Goal: Transaction & Acquisition: Purchase product/service

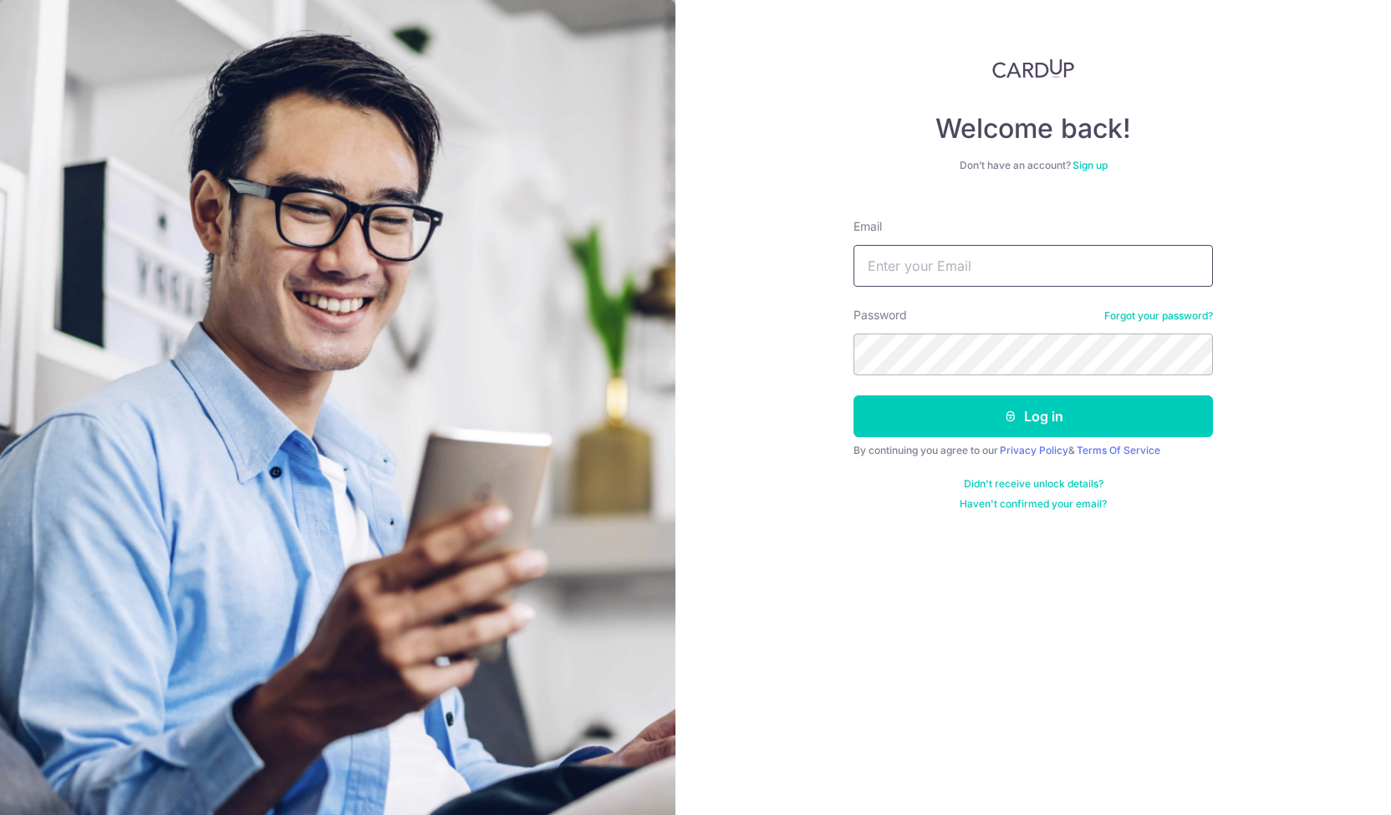
click at [905, 267] on input "Email" at bounding box center [1032, 266] width 359 height 42
type input "[EMAIL_ADDRESS][DOMAIN_NAME]"
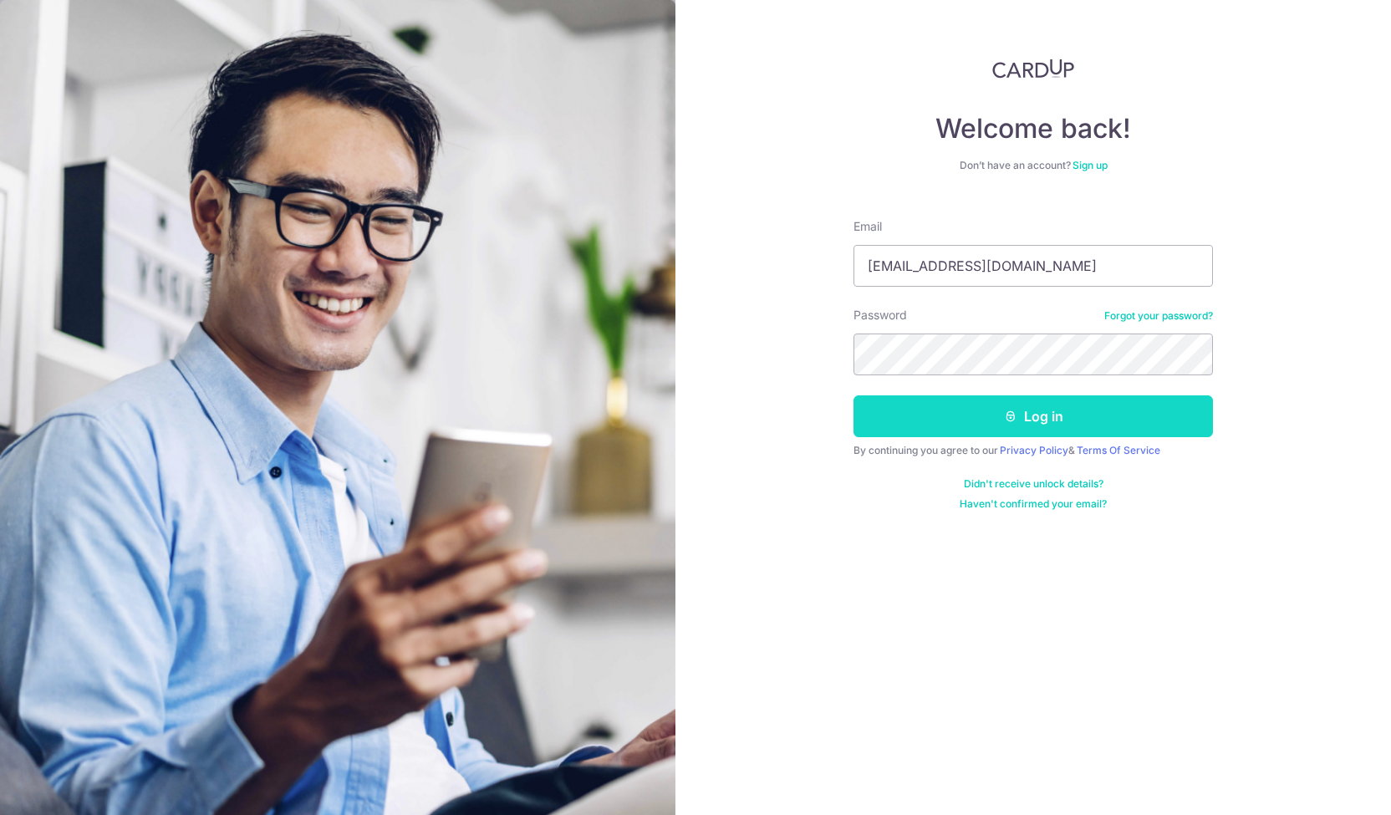
click at [955, 430] on button "Log in" at bounding box center [1032, 416] width 359 height 42
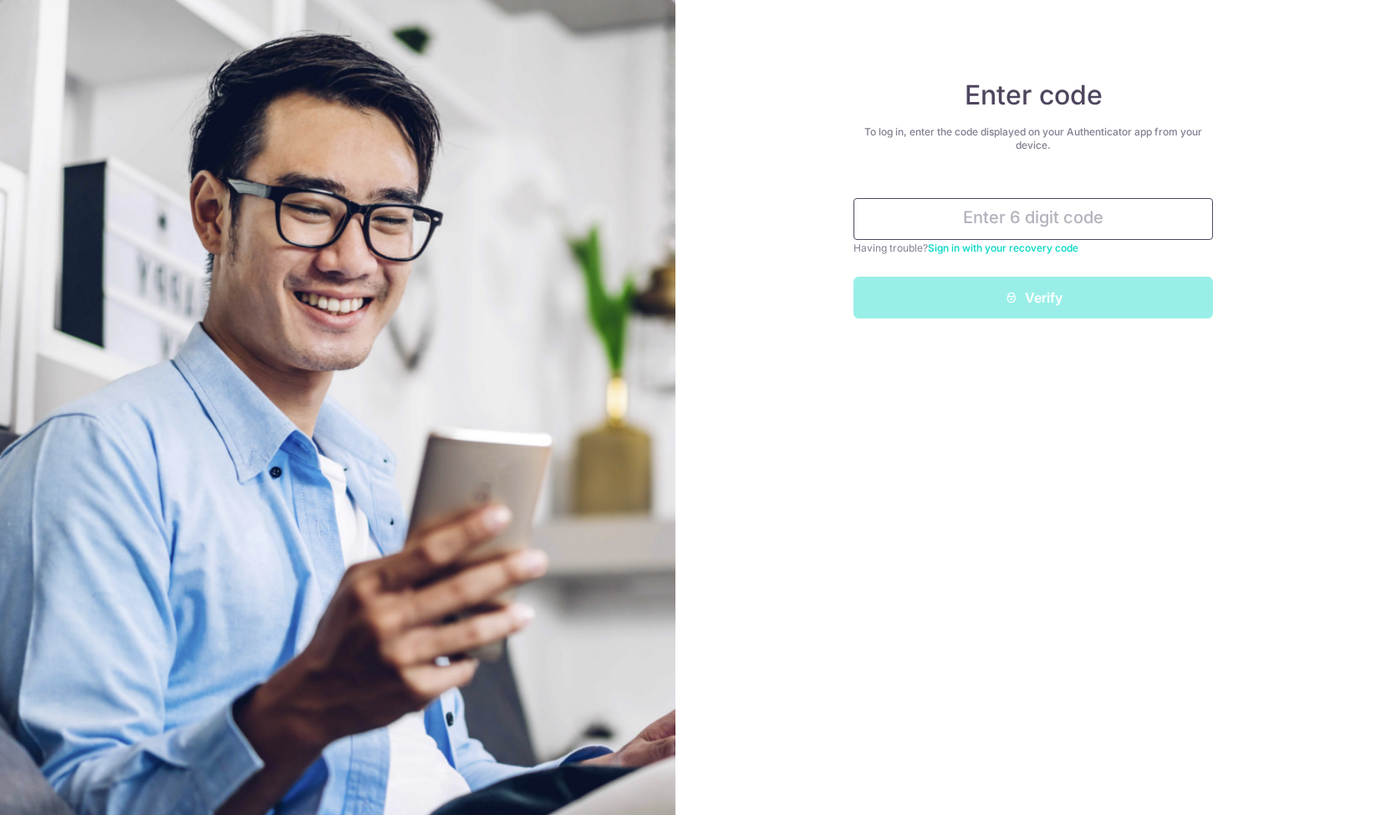
click at [996, 218] on input "text" at bounding box center [1032, 219] width 359 height 42
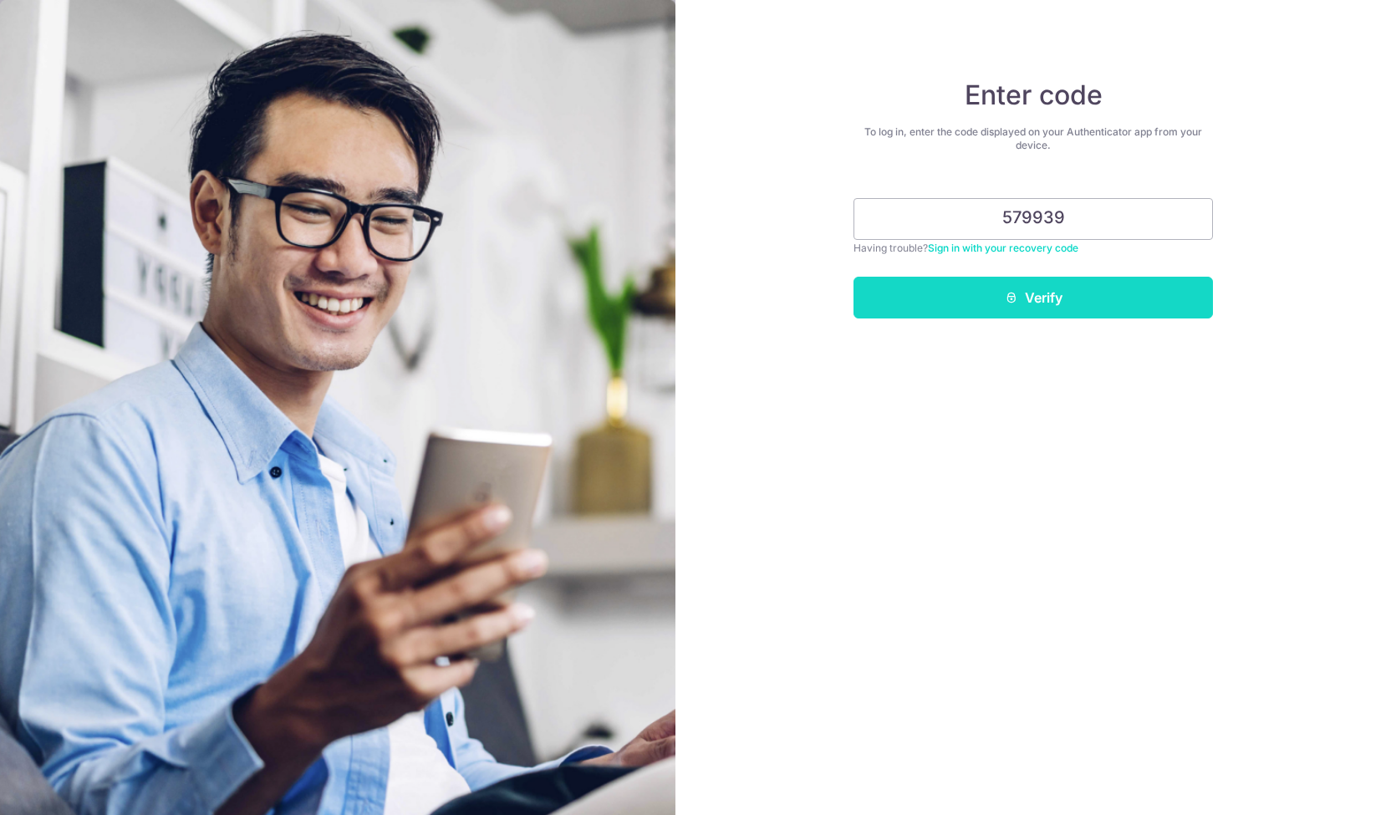
type input "579939"
click at [1096, 283] on button "Verify" at bounding box center [1032, 298] width 359 height 42
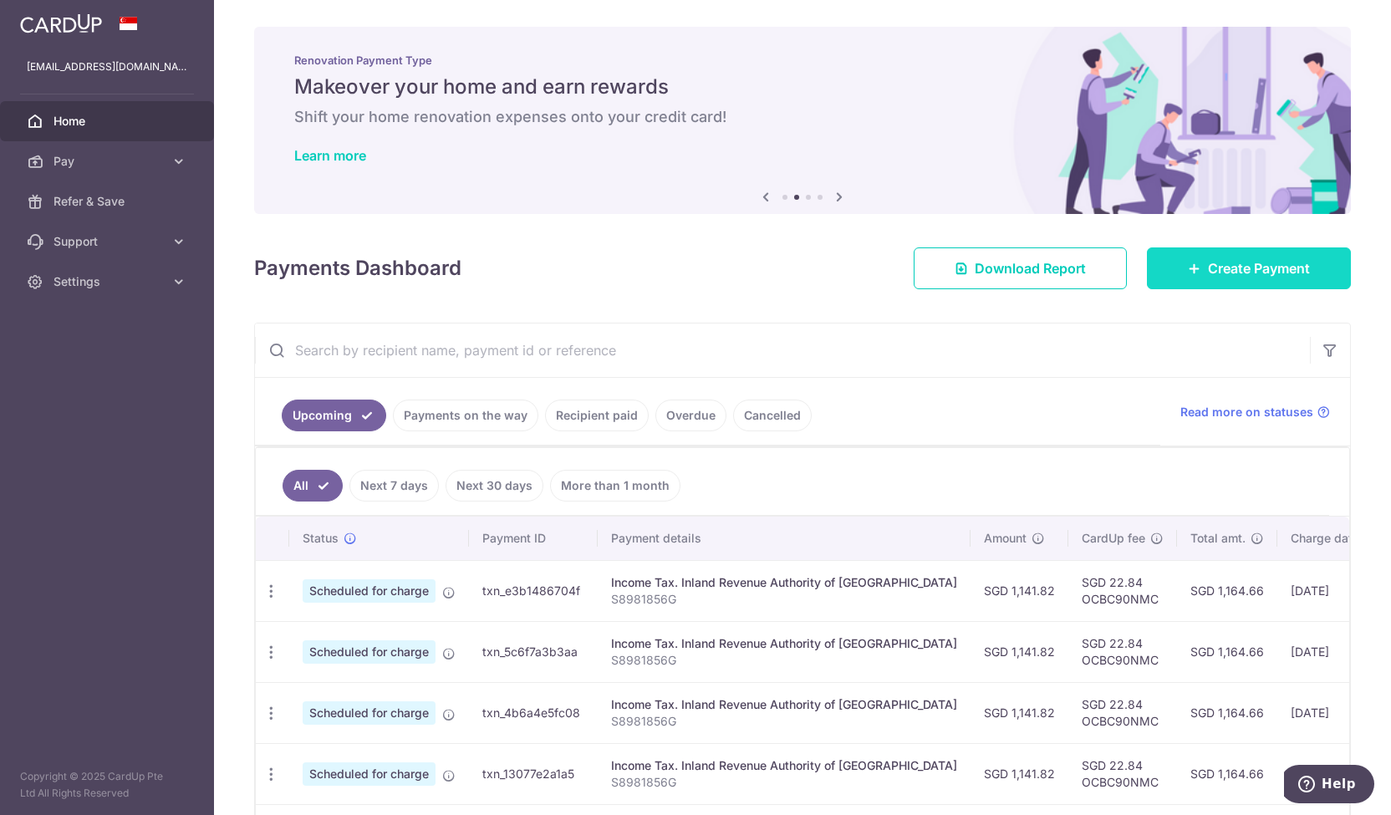
click at [1169, 272] on link "Create Payment" at bounding box center [1249, 268] width 204 height 42
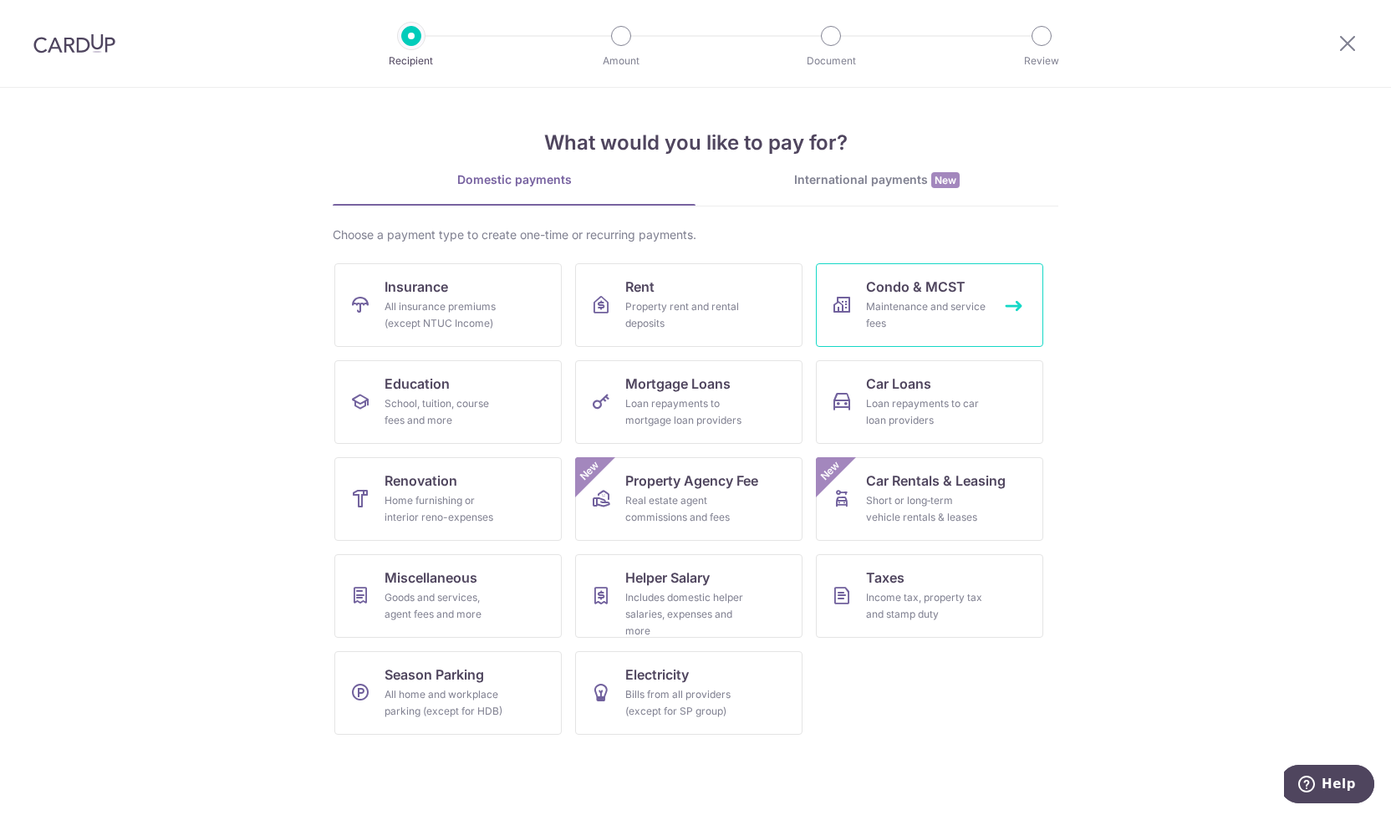
click at [893, 321] on div "Maintenance and service fees" at bounding box center [926, 314] width 120 height 33
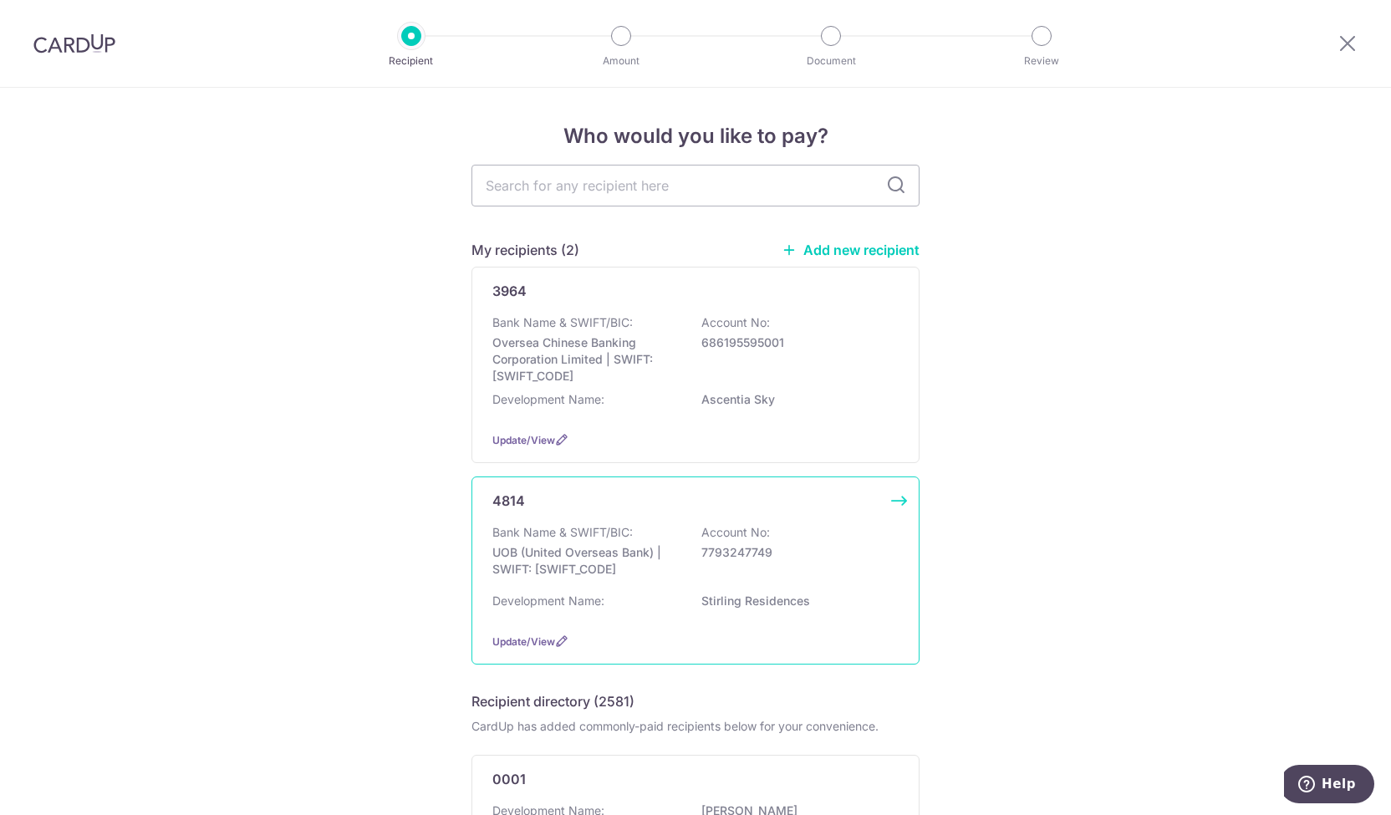
click at [721, 541] on div "Bank Name & SWIFT/BIC: UOB (United Overseas Bank) | SWIFT: UOVBSGSGXXX Account …" at bounding box center [695, 555] width 406 height 62
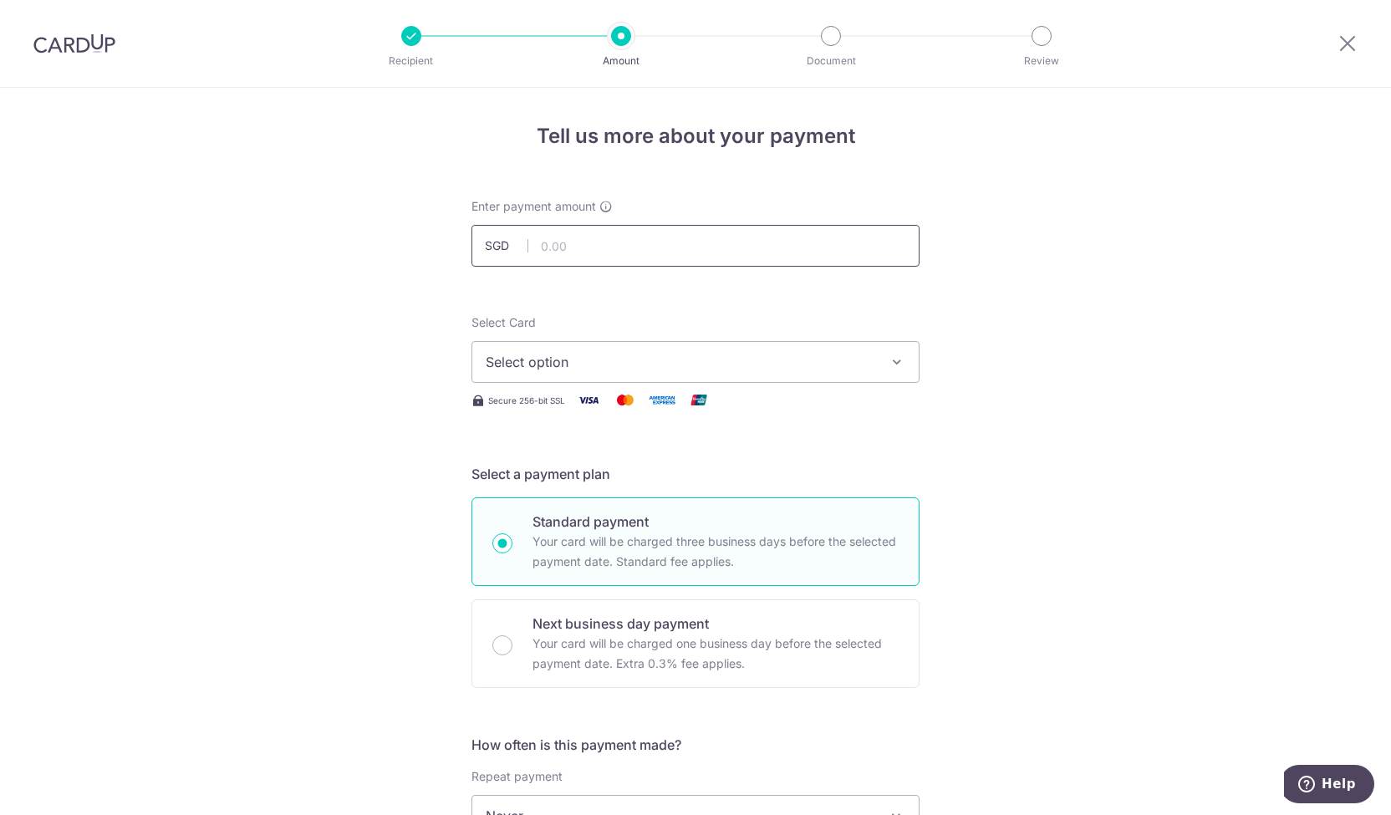
click at [625, 244] on input "text" at bounding box center [695, 246] width 448 height 42
type input "824.04"
click at [617, 346] on button "Select option" at bounding box center [695, 362] width 448 height 42
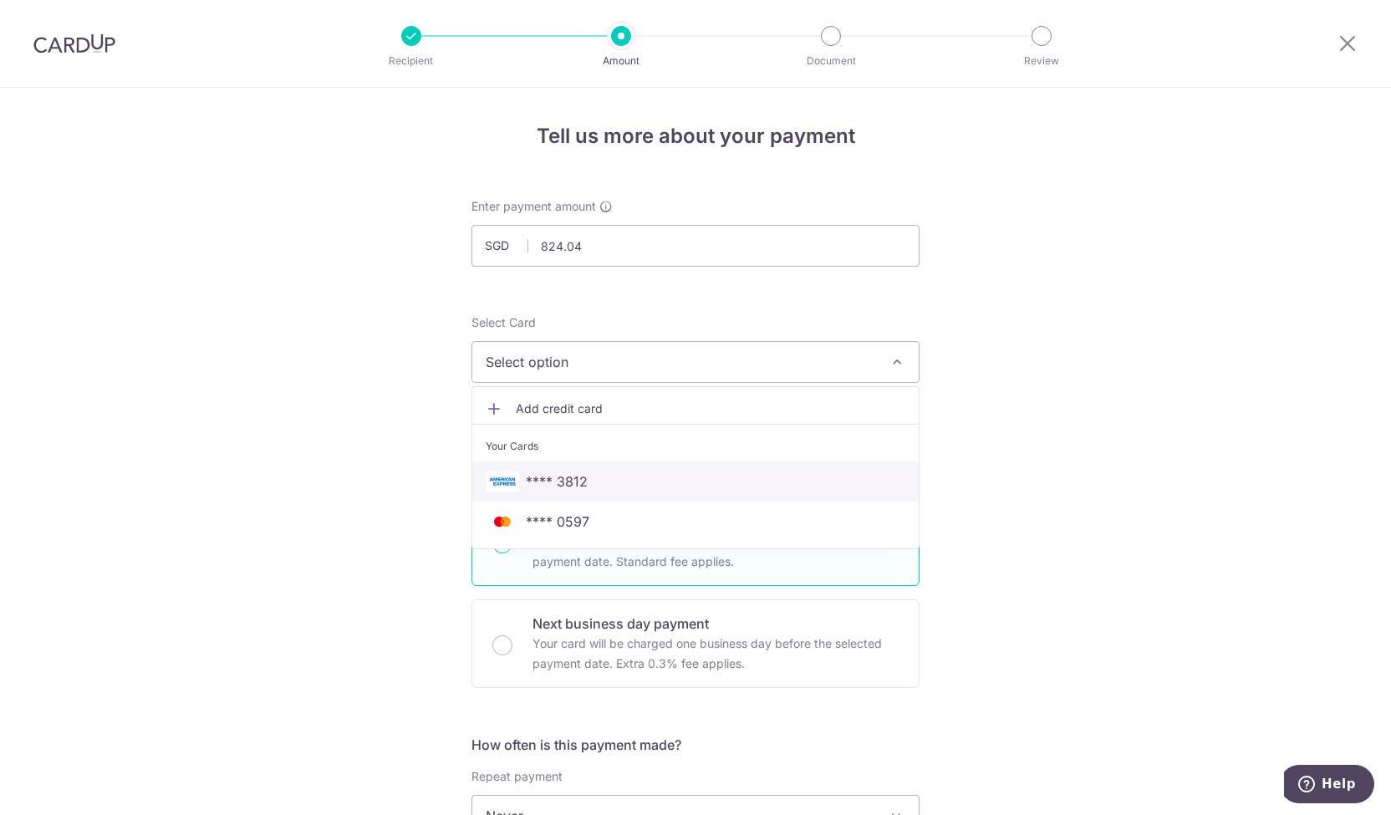
click at [594, 479] on span "**** 3812" at bounding box center [696, 481] width 420 height 20
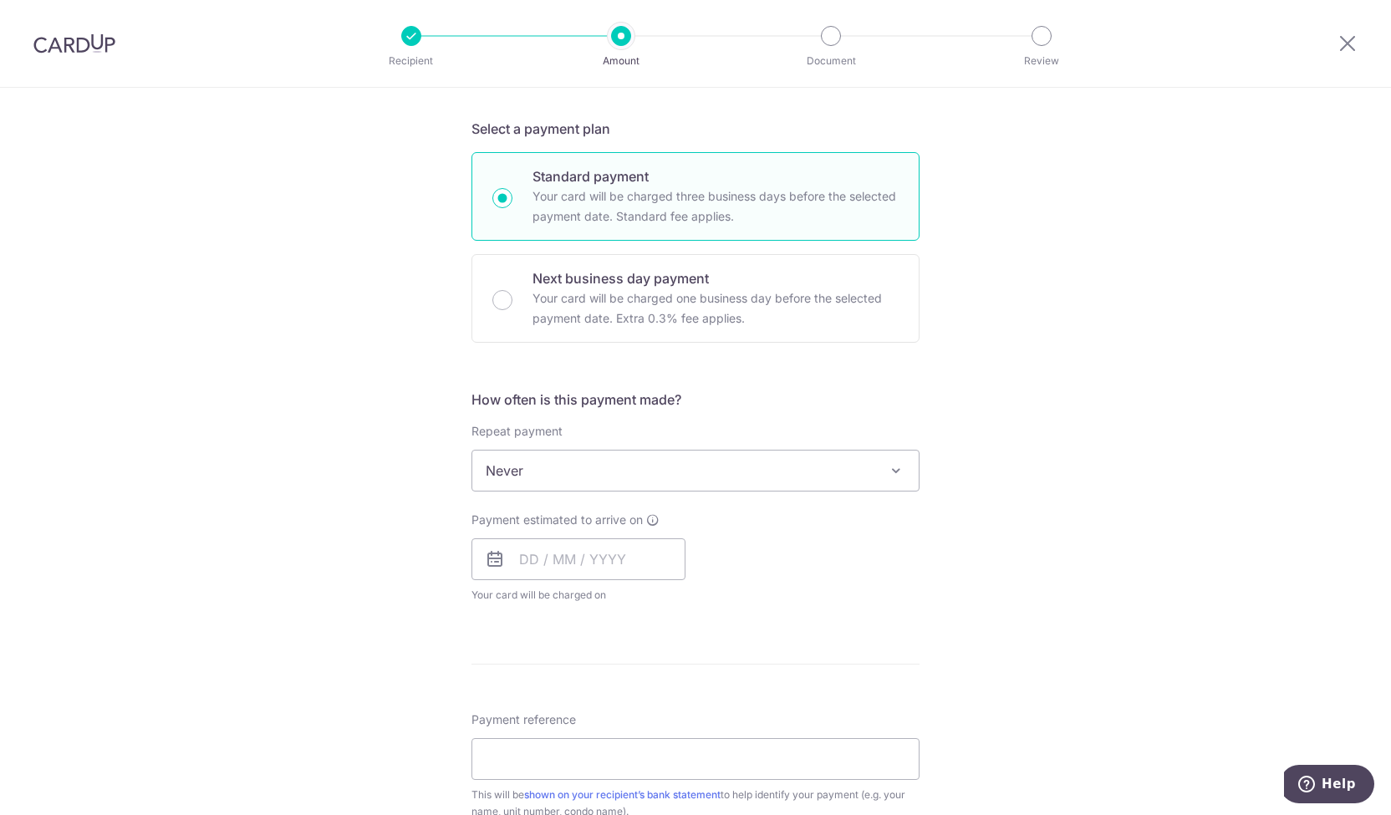
scroll to position [418, 0]
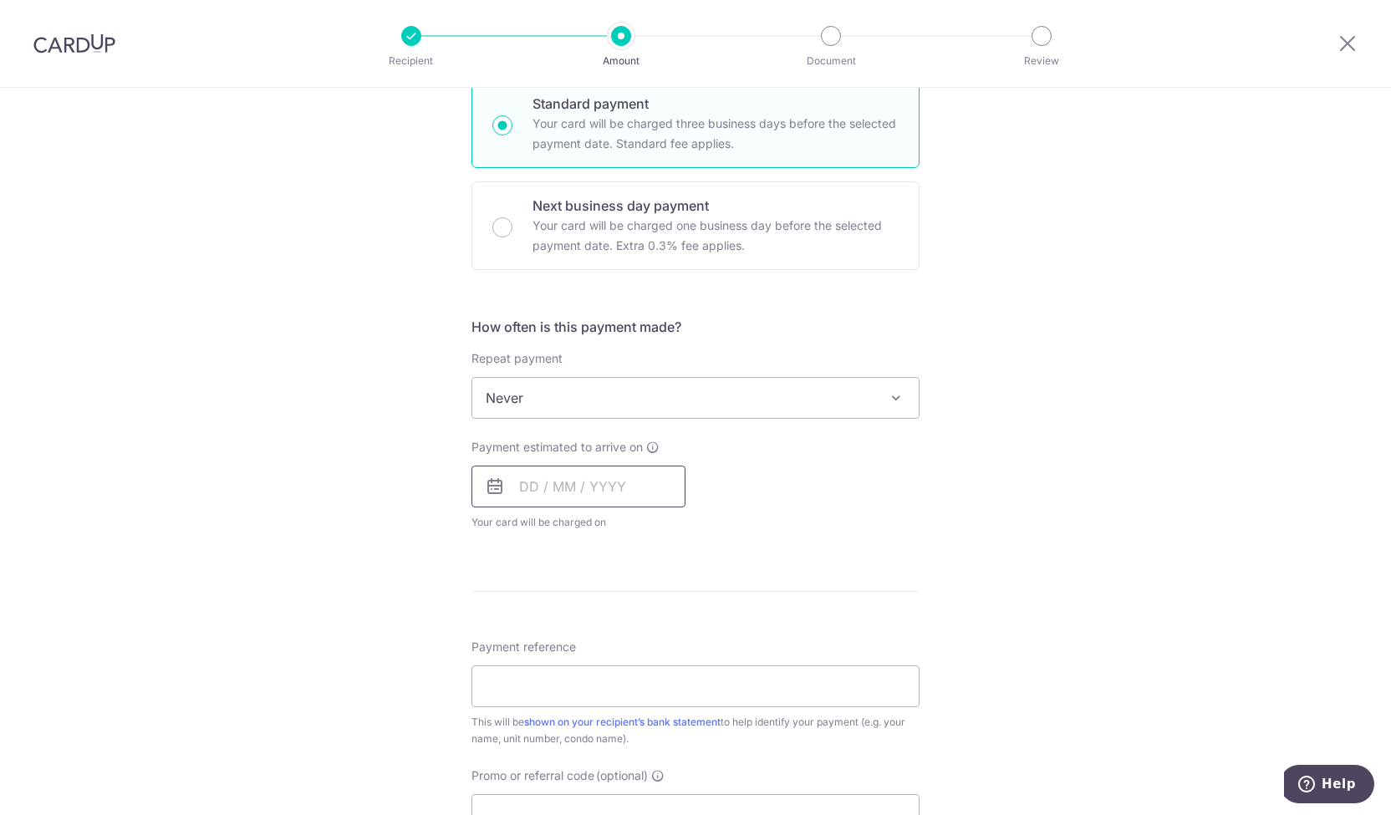
click at [589, 485] on input "text" at bounding box center [578, 487] width 214 height 42
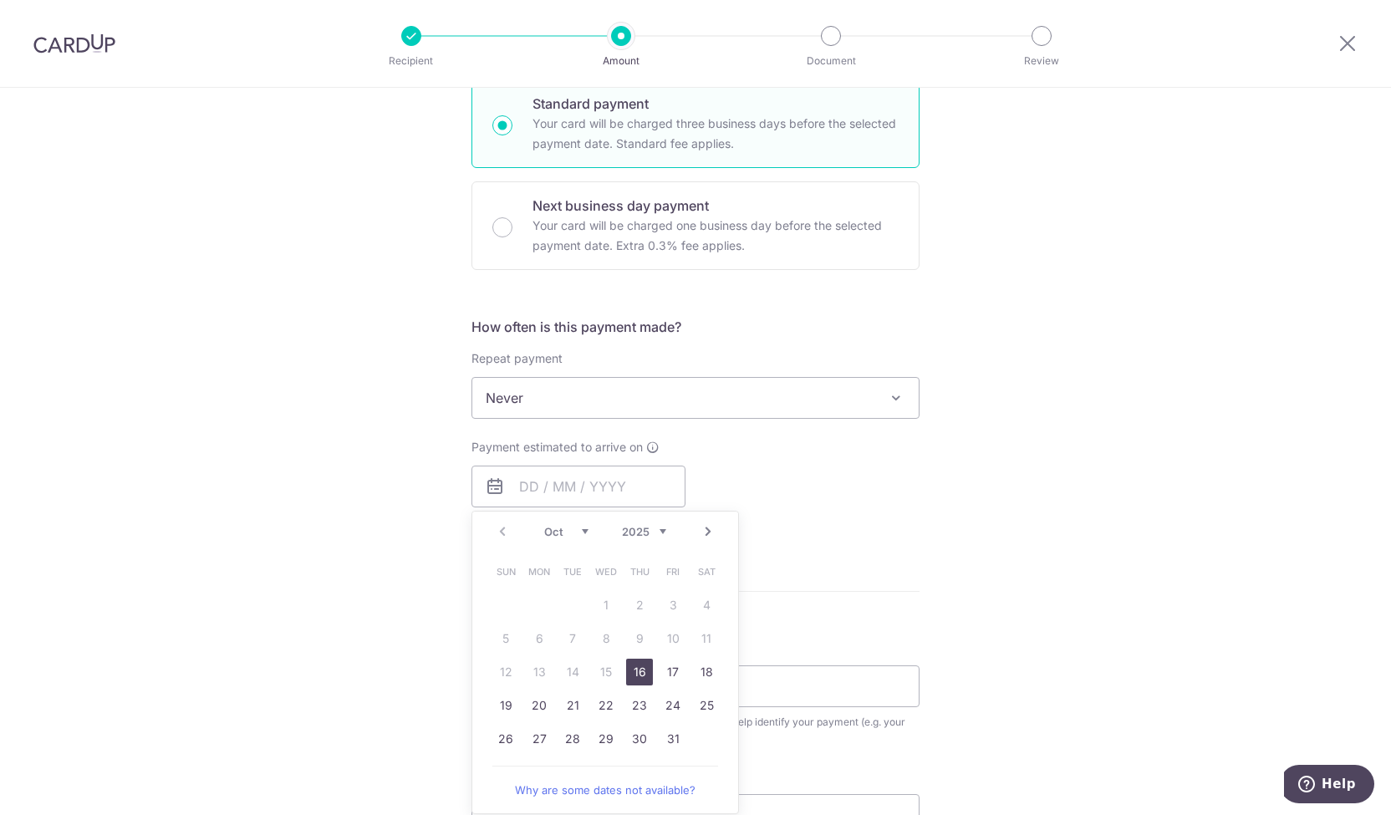
click at [637, 678] on link "16" at bounding box center [639, 672] width 27 height 27
type input "[DATE]"
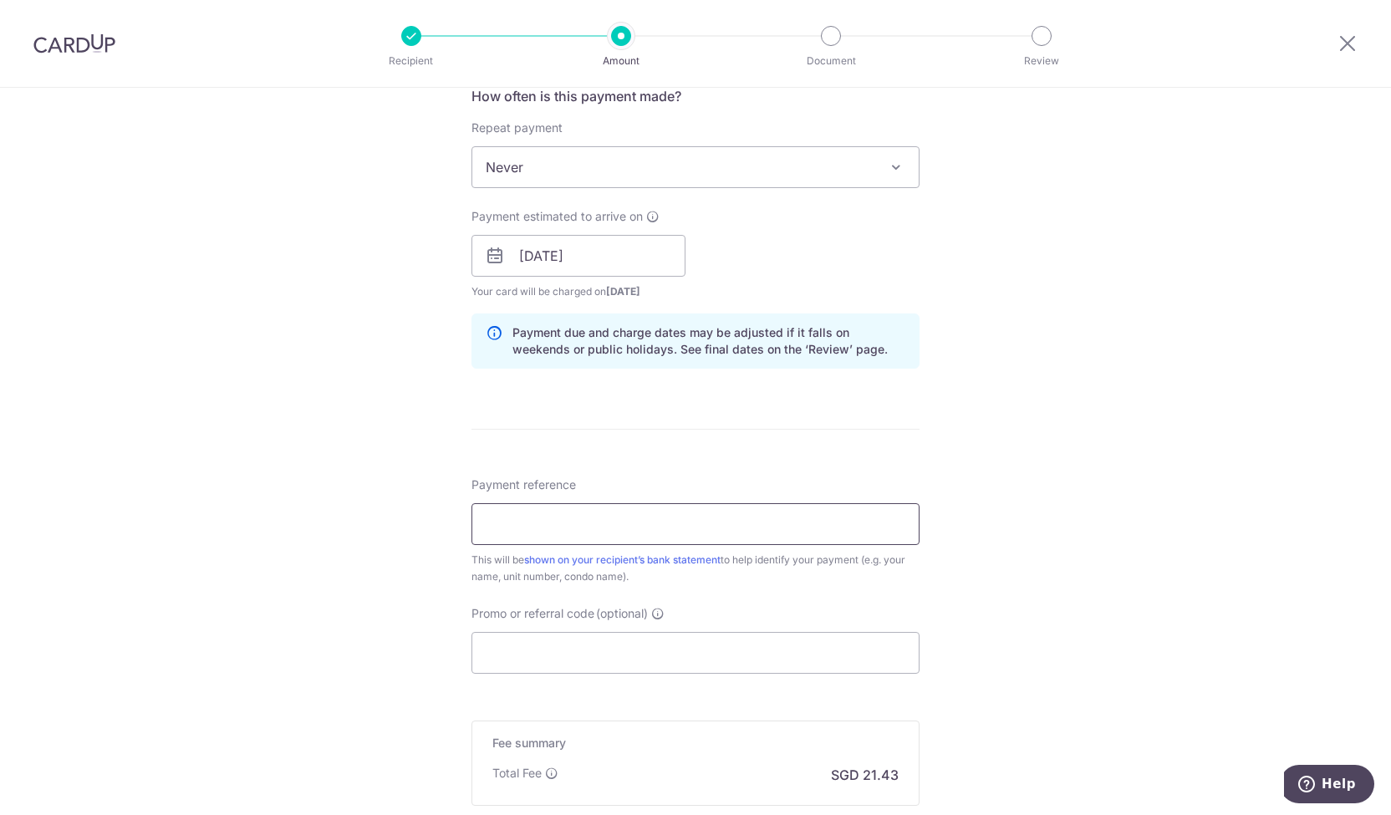
scroll to position [669, 0]
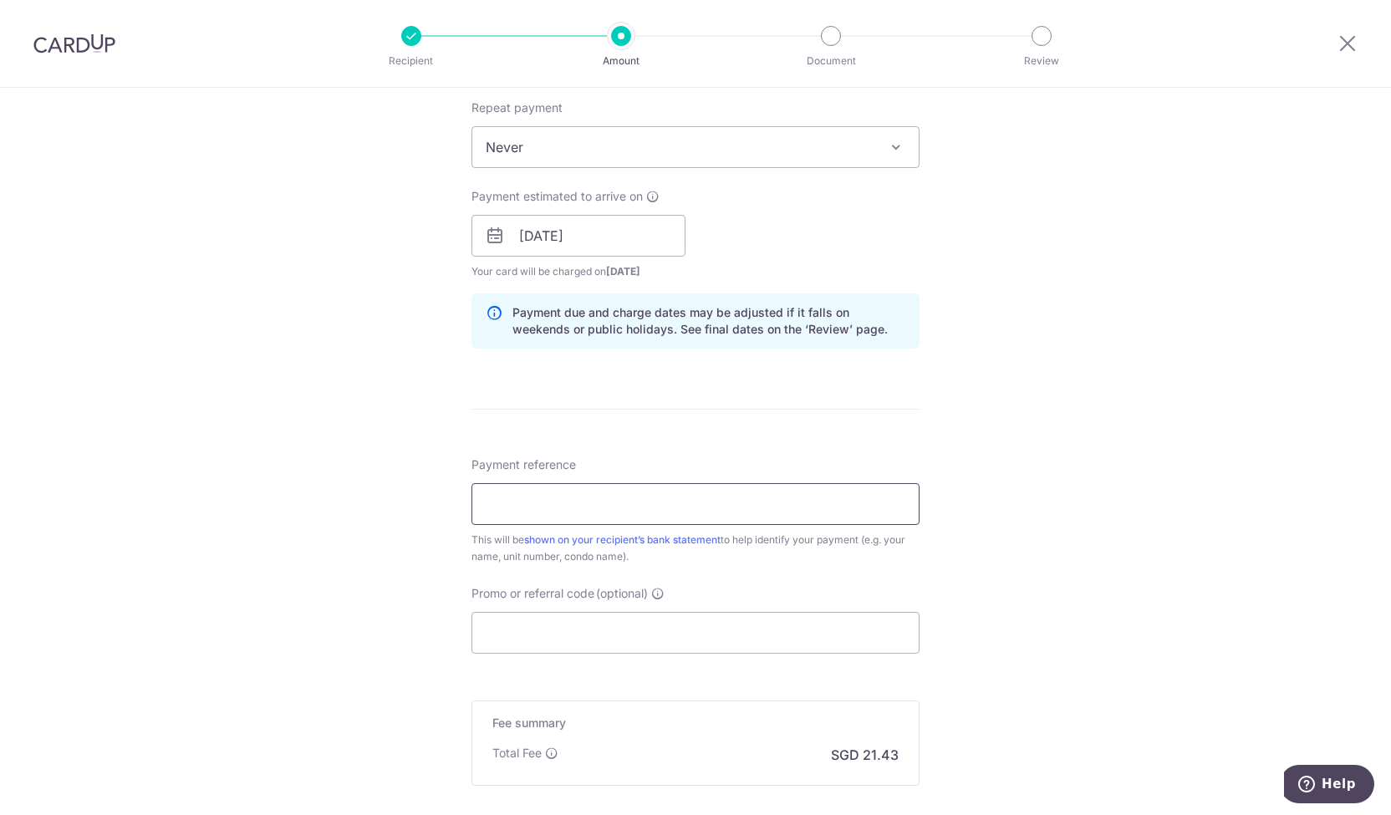
click at [711, 504] on input "Payment reference" at bounding box center [695, 504] width 448 height 42
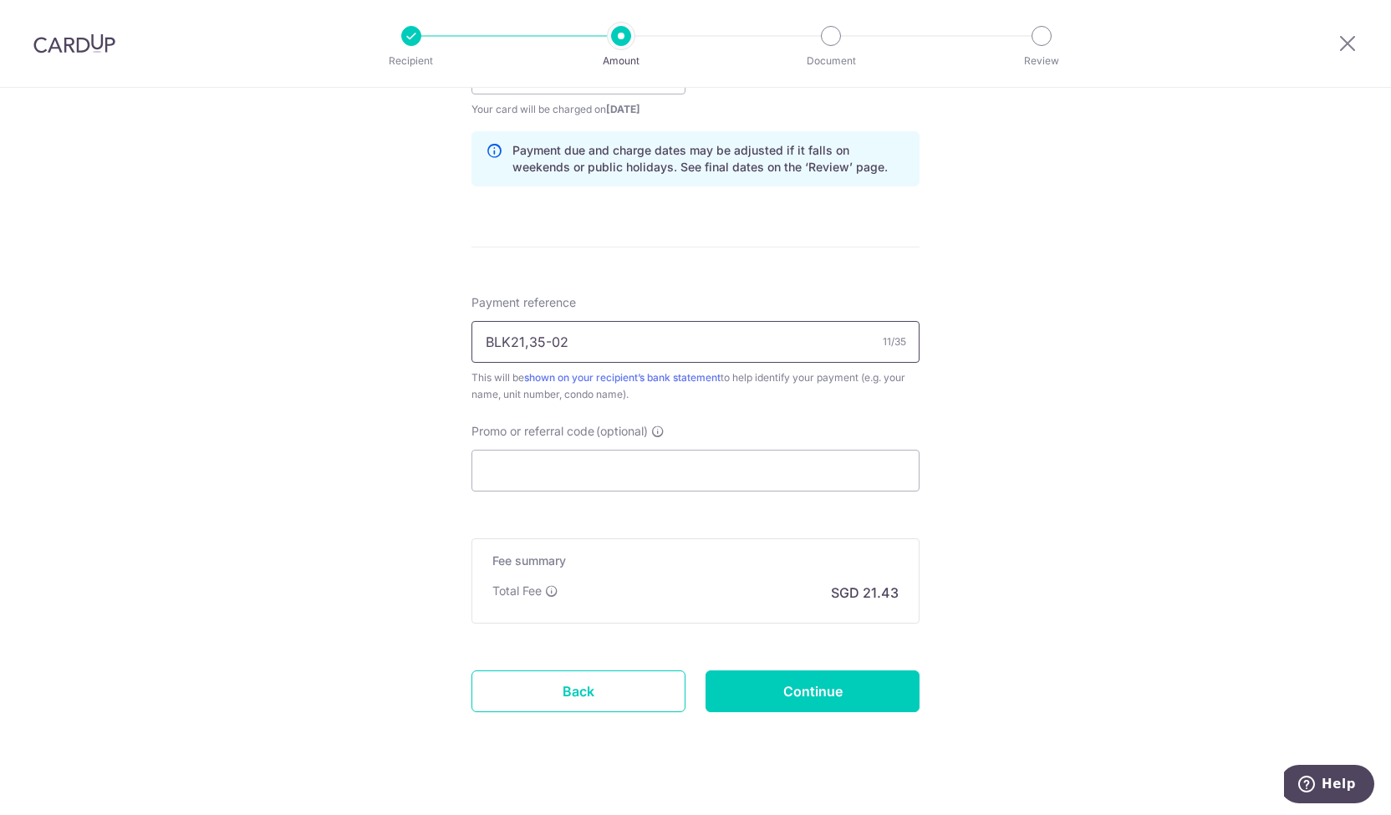
scroll to position [836, 0]
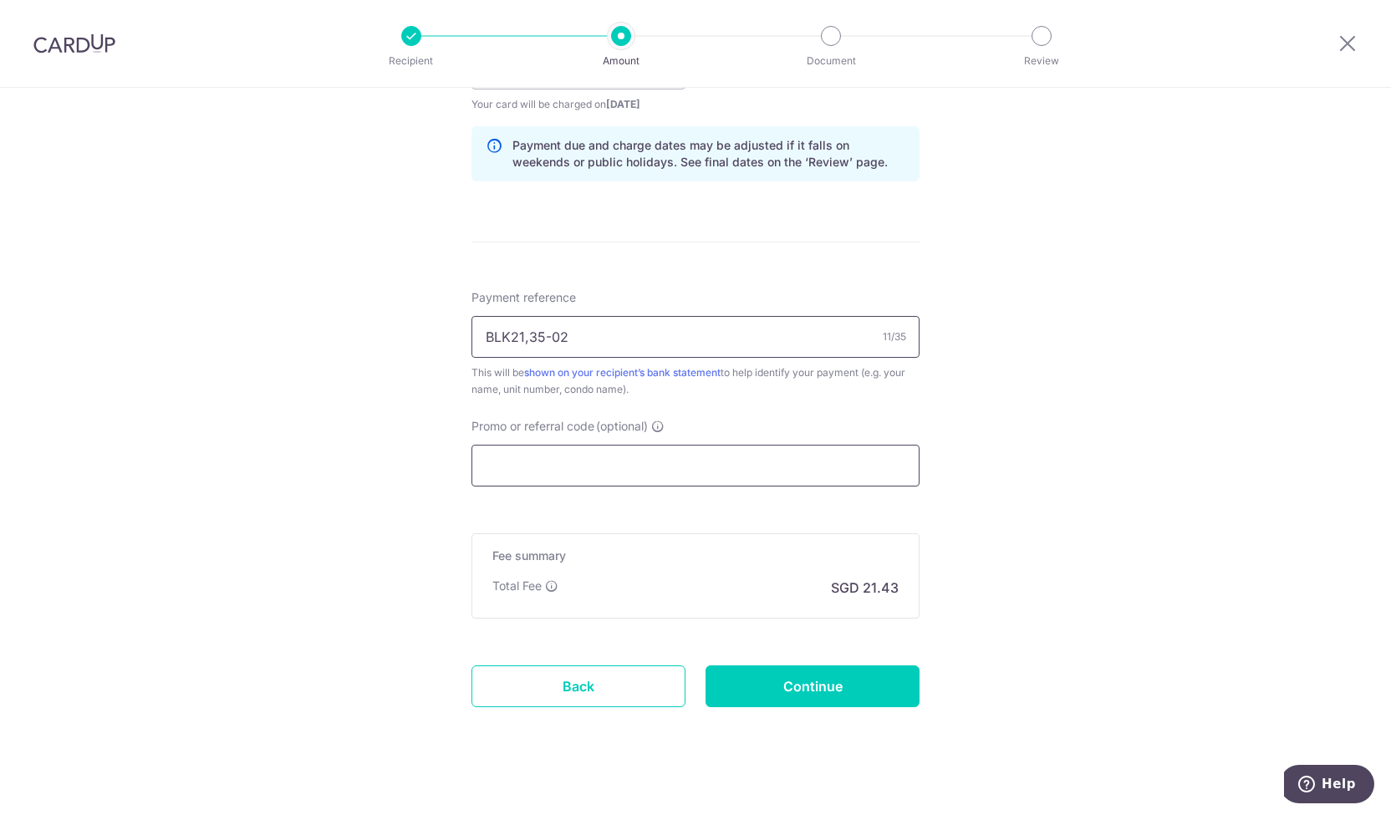
type input "BLK21,35-02"
click at [662, 474] on input "Promo or referral code (optional)" at bounding box center [695, 466] width 448 height 42
click at [680, 462] on input "Promo or referral code (optional)" at bounding box center [695, 466] width 448 height 42
paste input "25AMEX18"
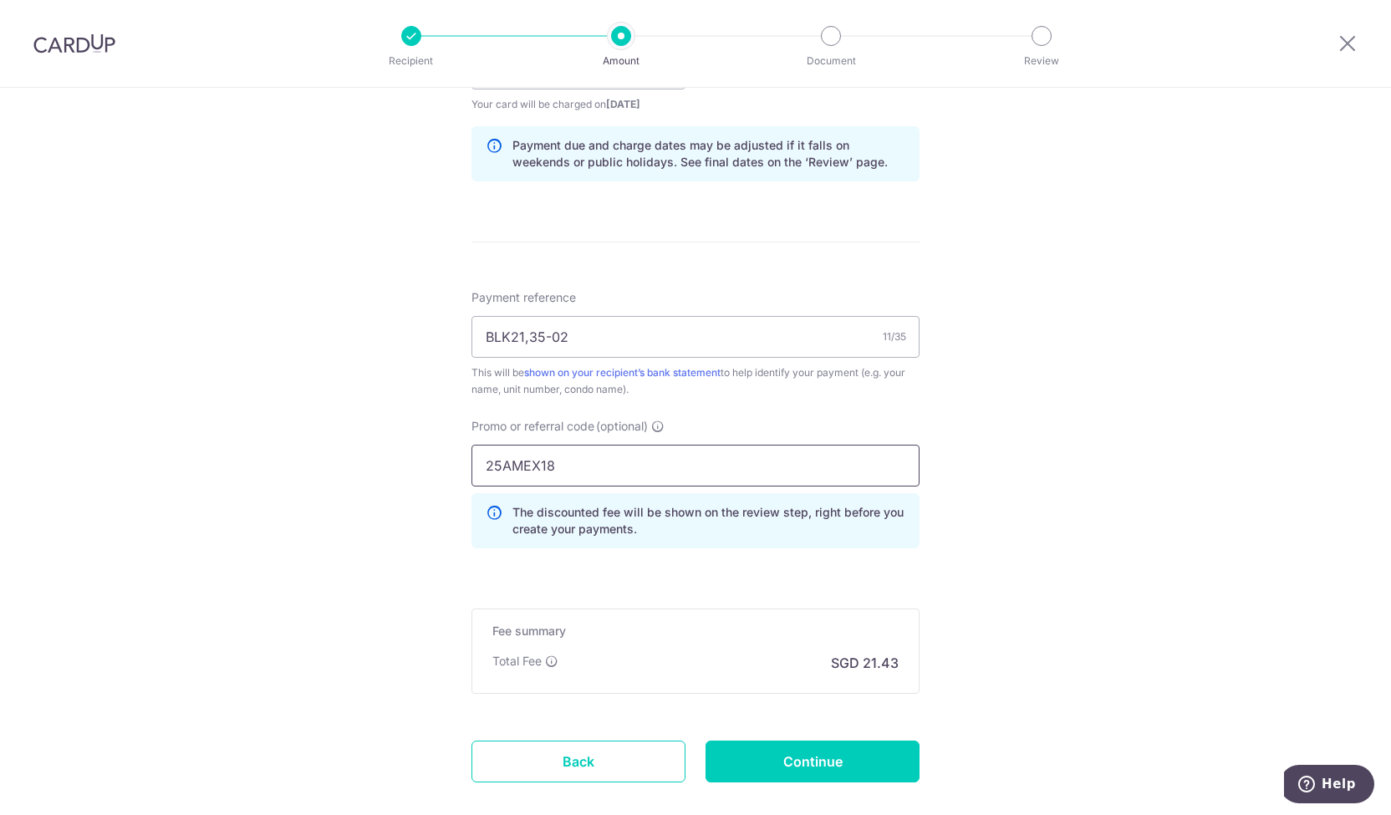
type input "25AMEX18"
click at [977, 482] on div "Tell us more about your payment Enter payment amount SGD 824.04 824.04 Select C…" at bounding box center [695, 80] width 1391 height 1656
click at [873, 754] on input "Continue" at bounding box center [812, 762] width 214 height 42
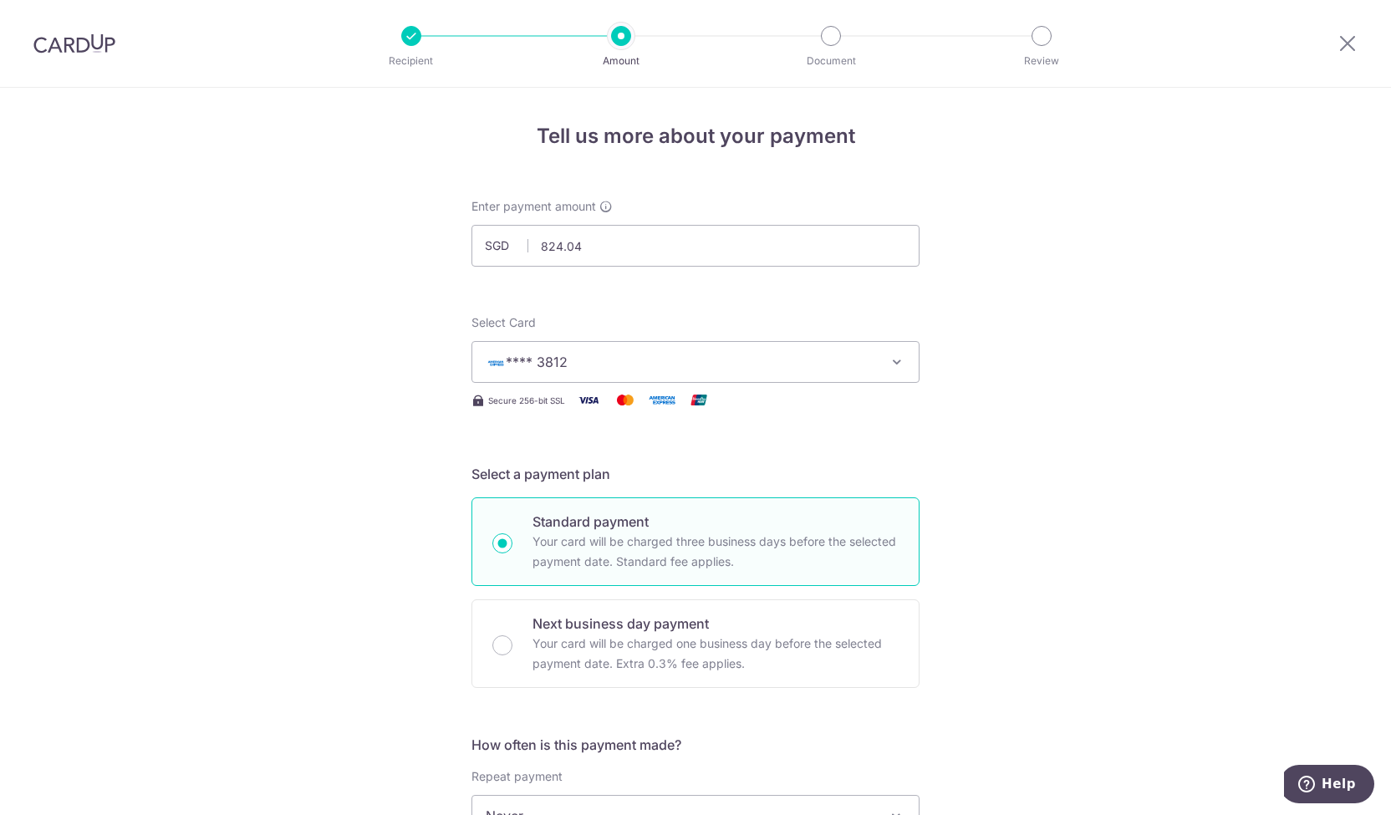
click at [745, 359] on span "**** 3812" at bounding box center [681, 362] width 390 height 20
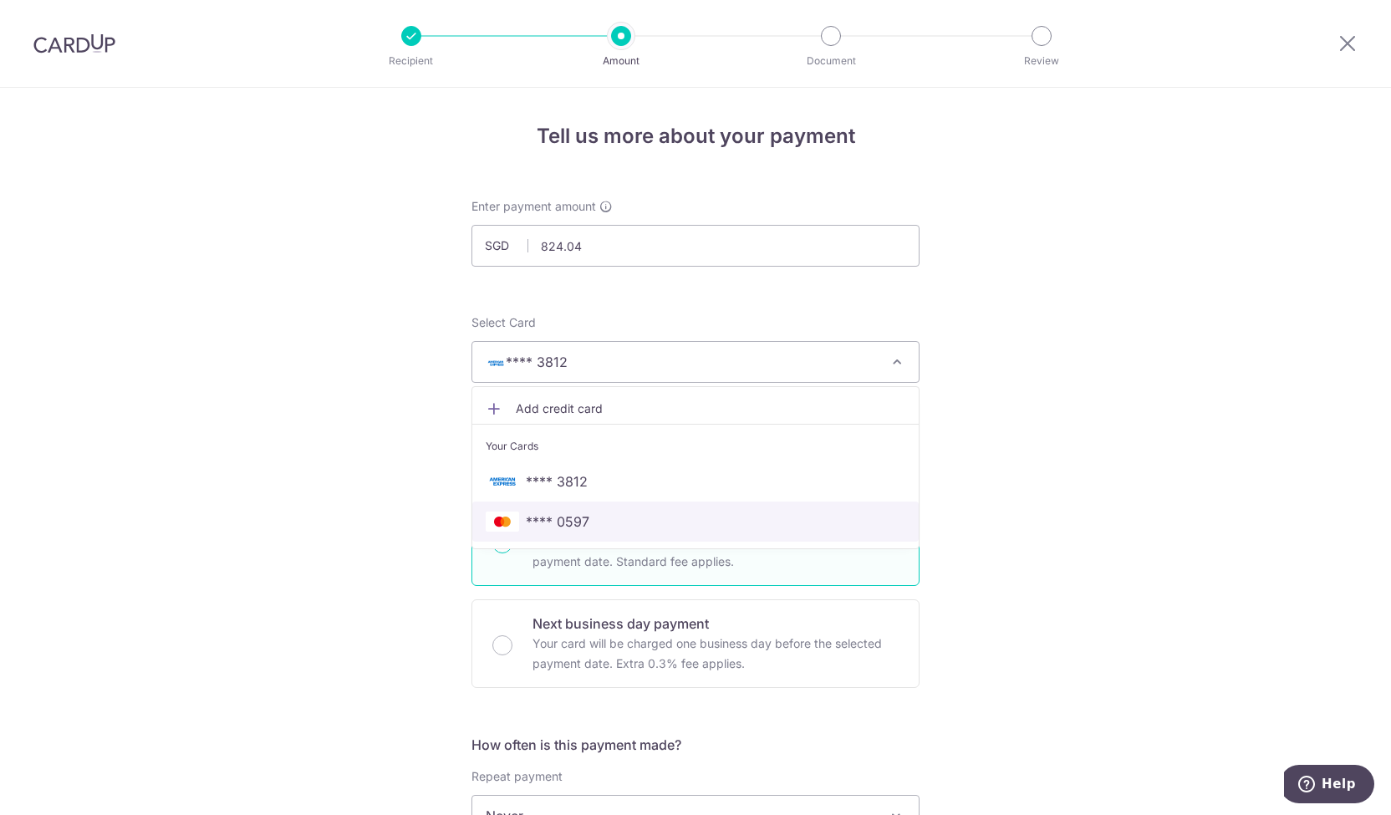
click at [691, 527] on span "**** 0597" at bounding box center [696, 522] width 420 height 20
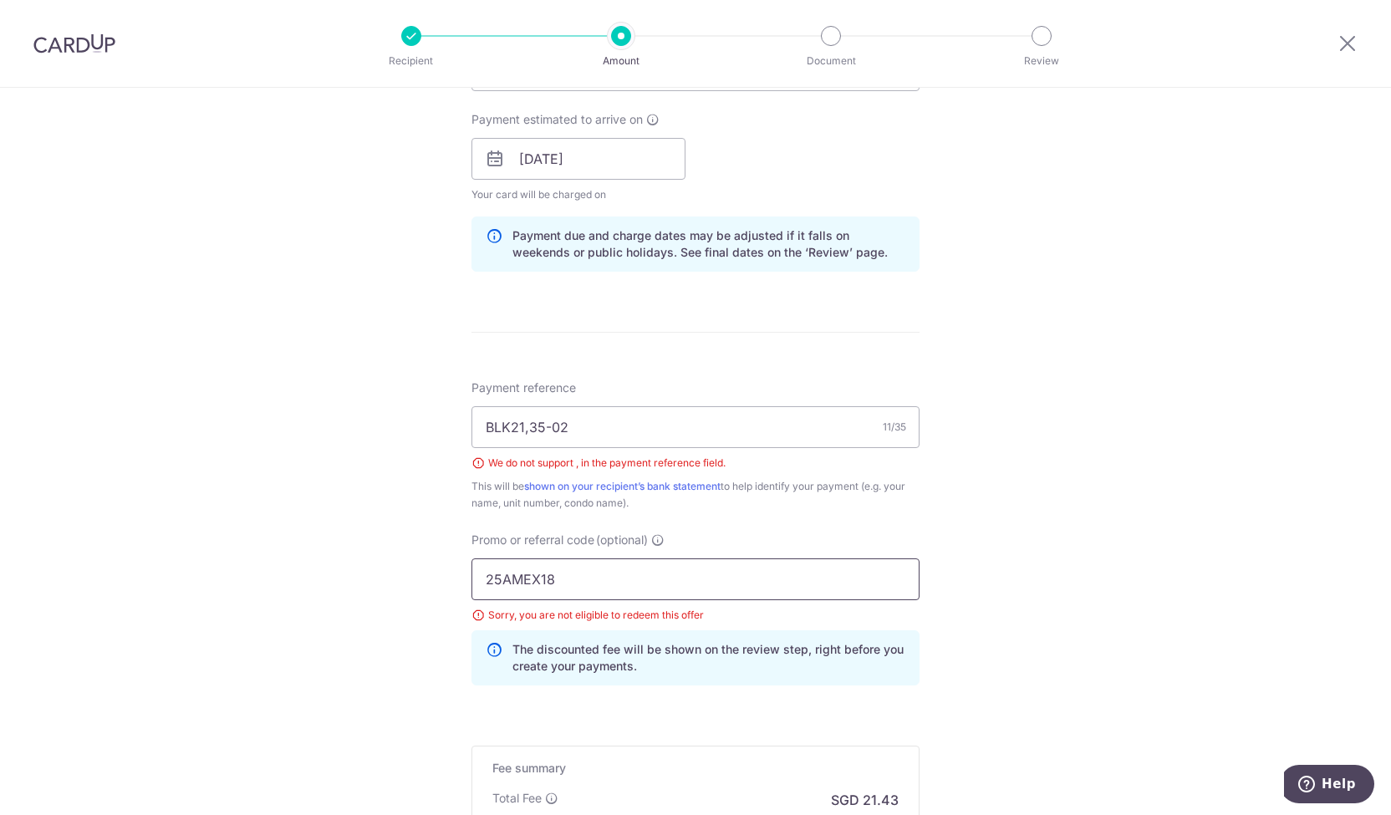
scroll to position [836, 0]
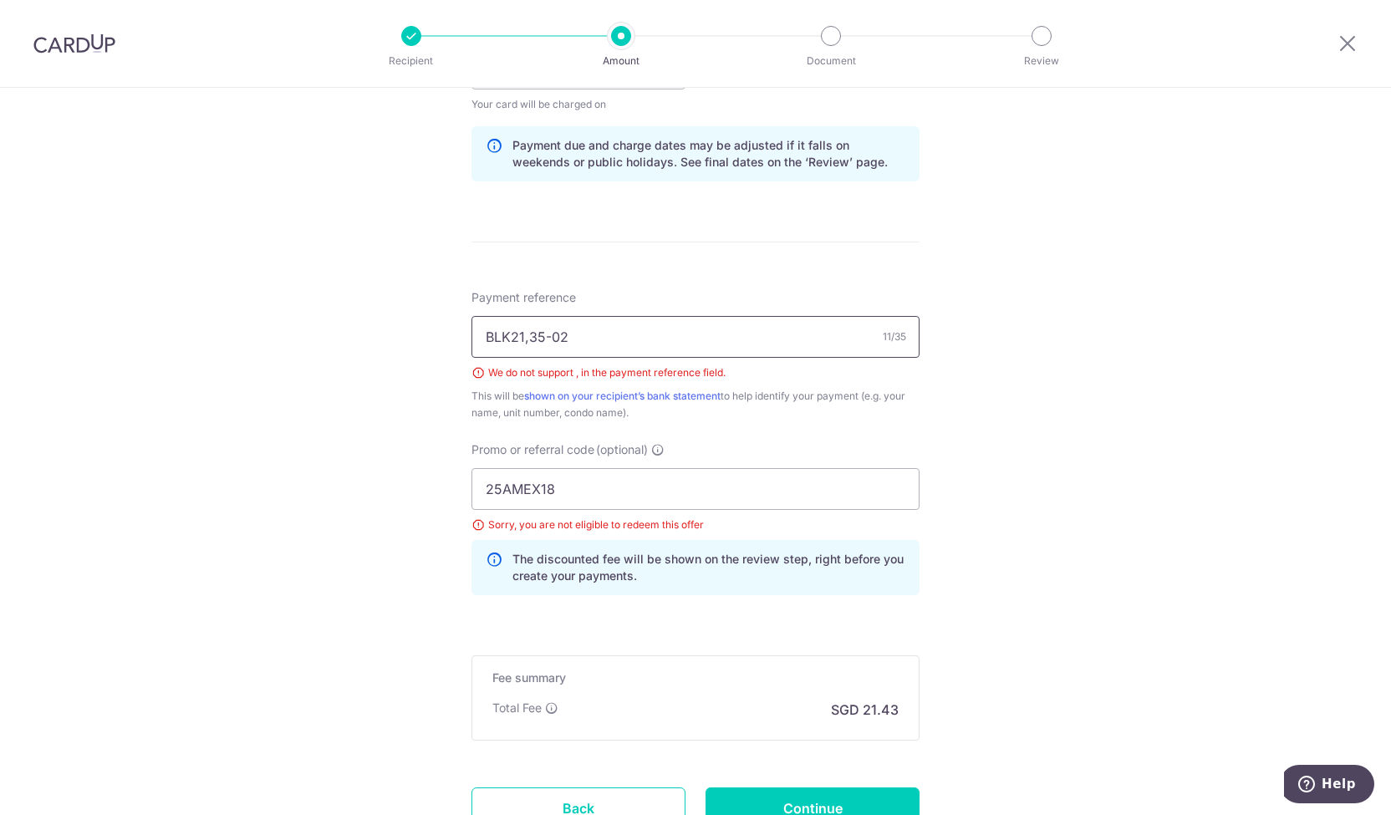
click at [525, 338] on input "BLK21,35-02" at bounding box center [695, 337] width 448 height 42
type input "BLK21 #35-02"
click at [590, 489] on input "25AMEX18" at bounding box center [695, 489] width 448 height 42
drag, startPoint x: 562, startPoint y: 482, endPoint x: 368, endPoint y: 474, distance: 194.1
click at [368, 474] on div "Tell us more about your payment Enter payment amount SGD 824.04 824.04 Select C…" at bounding box center [695, 103] width 1391 height 1703
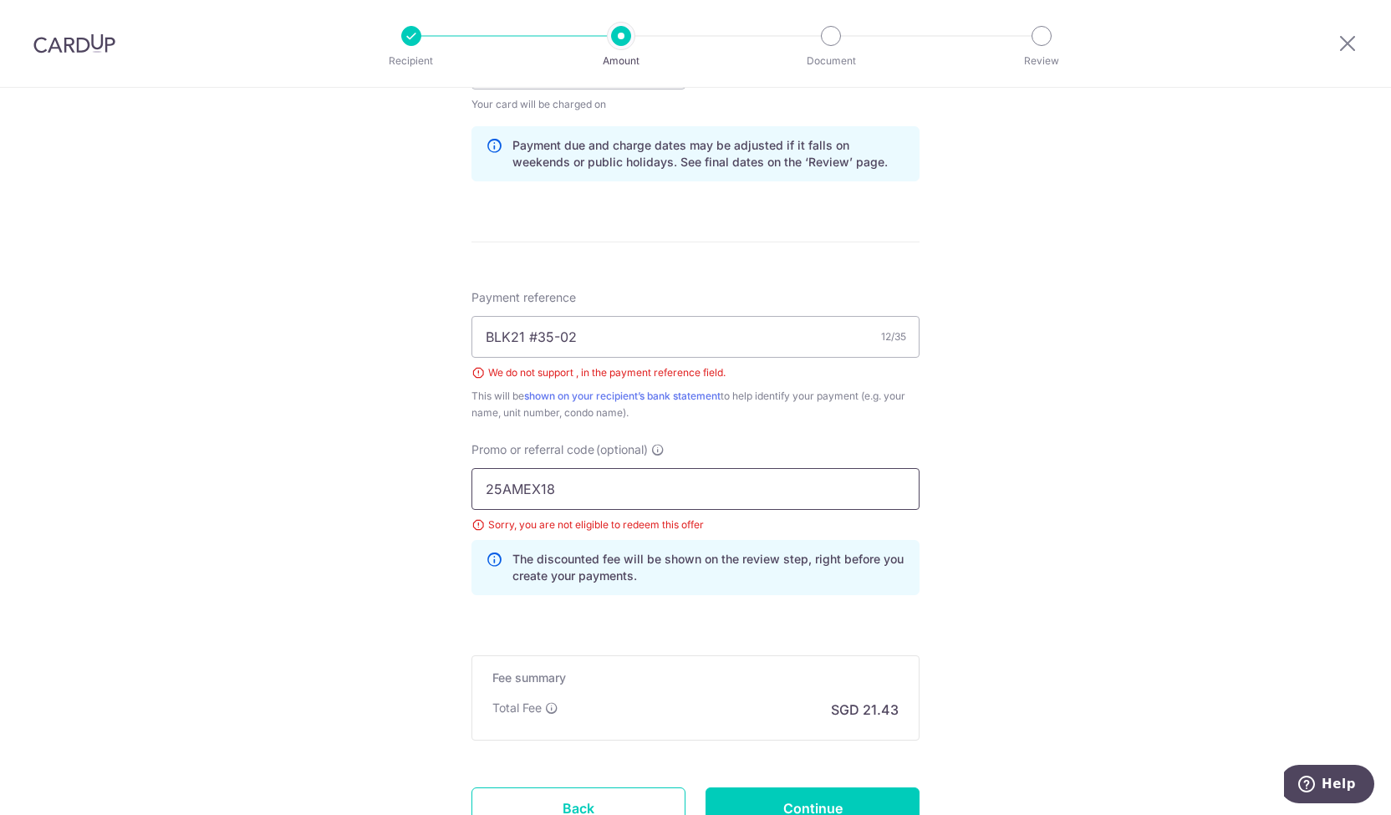
paste input "OCBC90NMC"
type input "OCBC90NMC"
click at [1037, 477] on div "Tell us more about your payment Enter payment amount SGD 824.04 824.04 Select C…" at bounding box center [695, 103] width 1391 height 1703
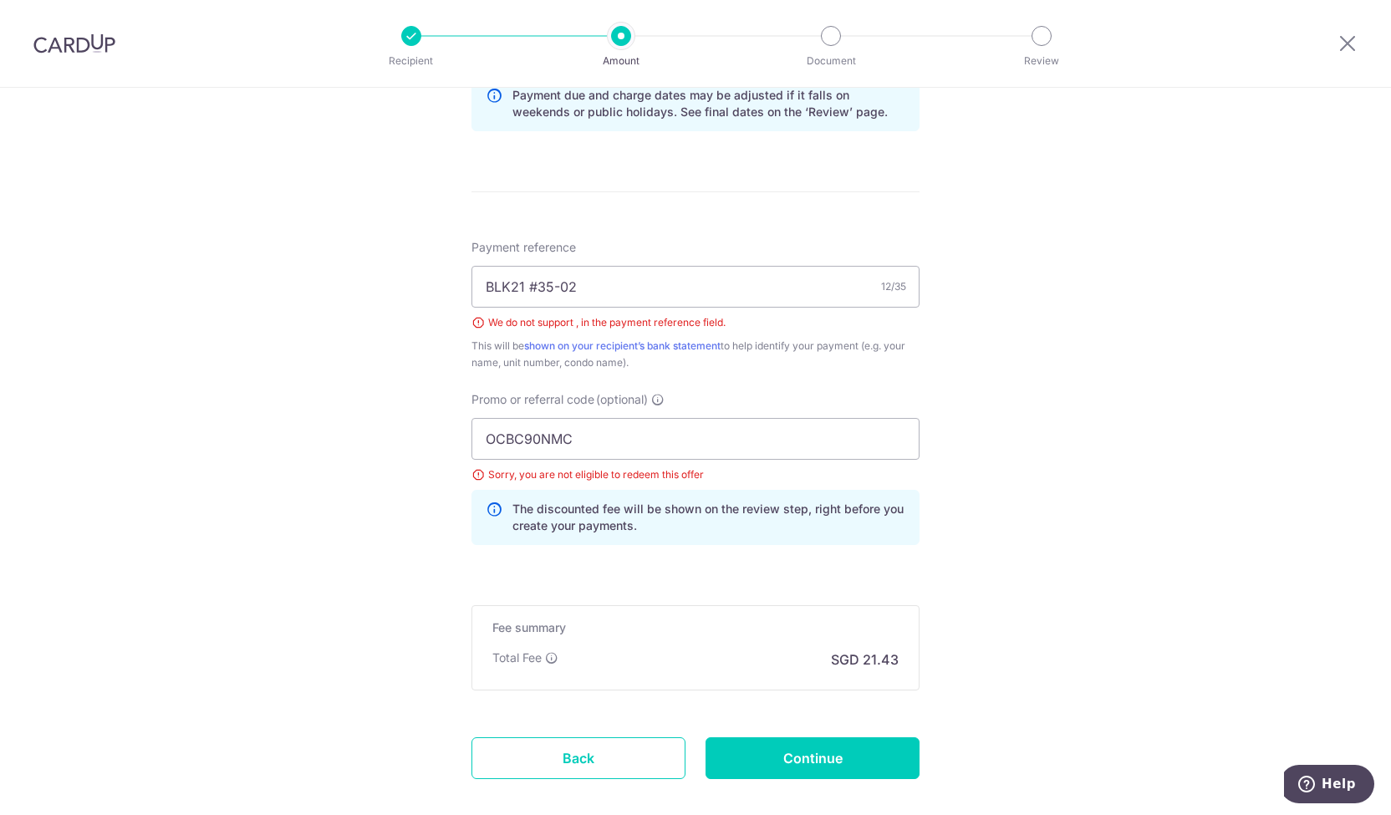
scroll to position [919, 0]
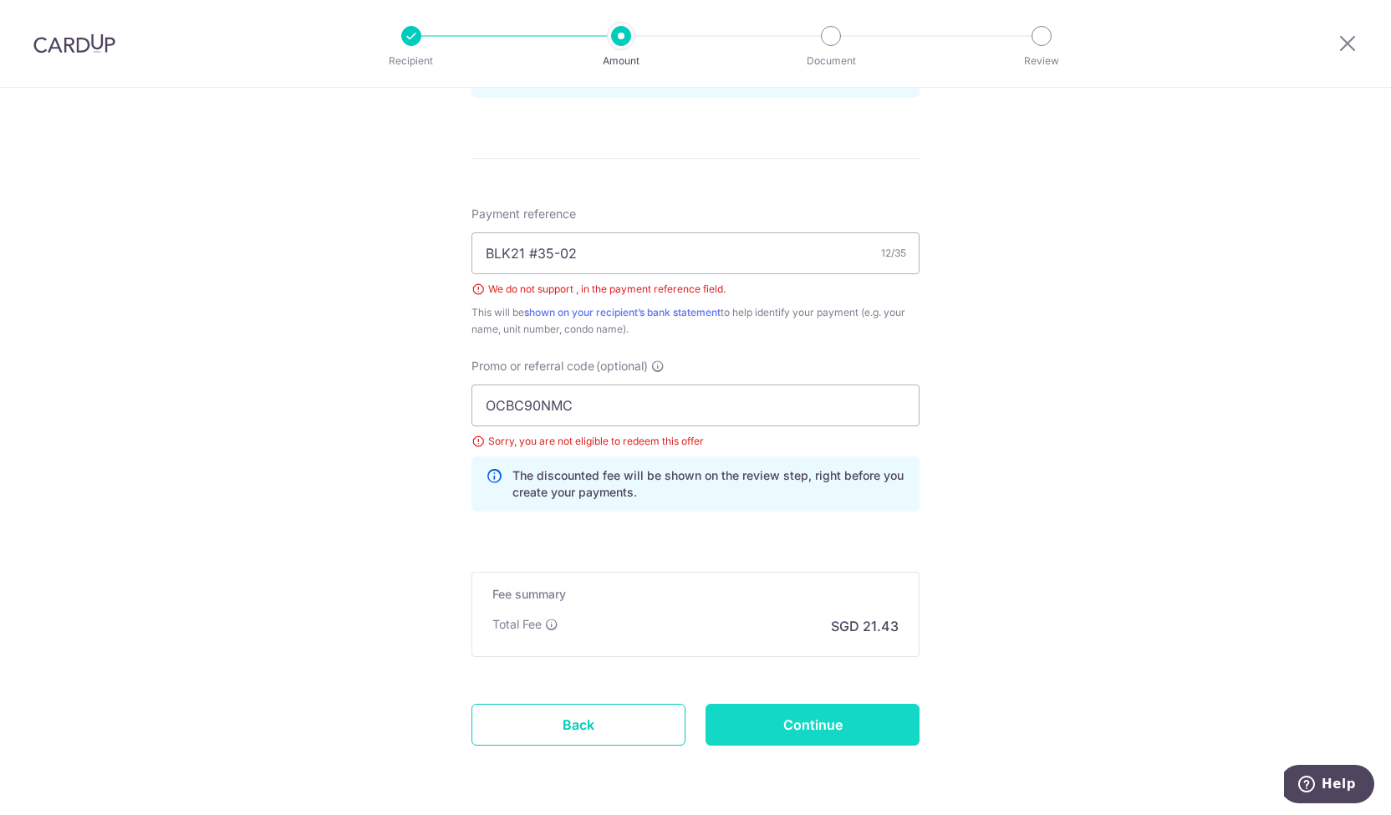
click at [849, 720] on input "Continue" at bounding box center [812, 725] width 214 height 42
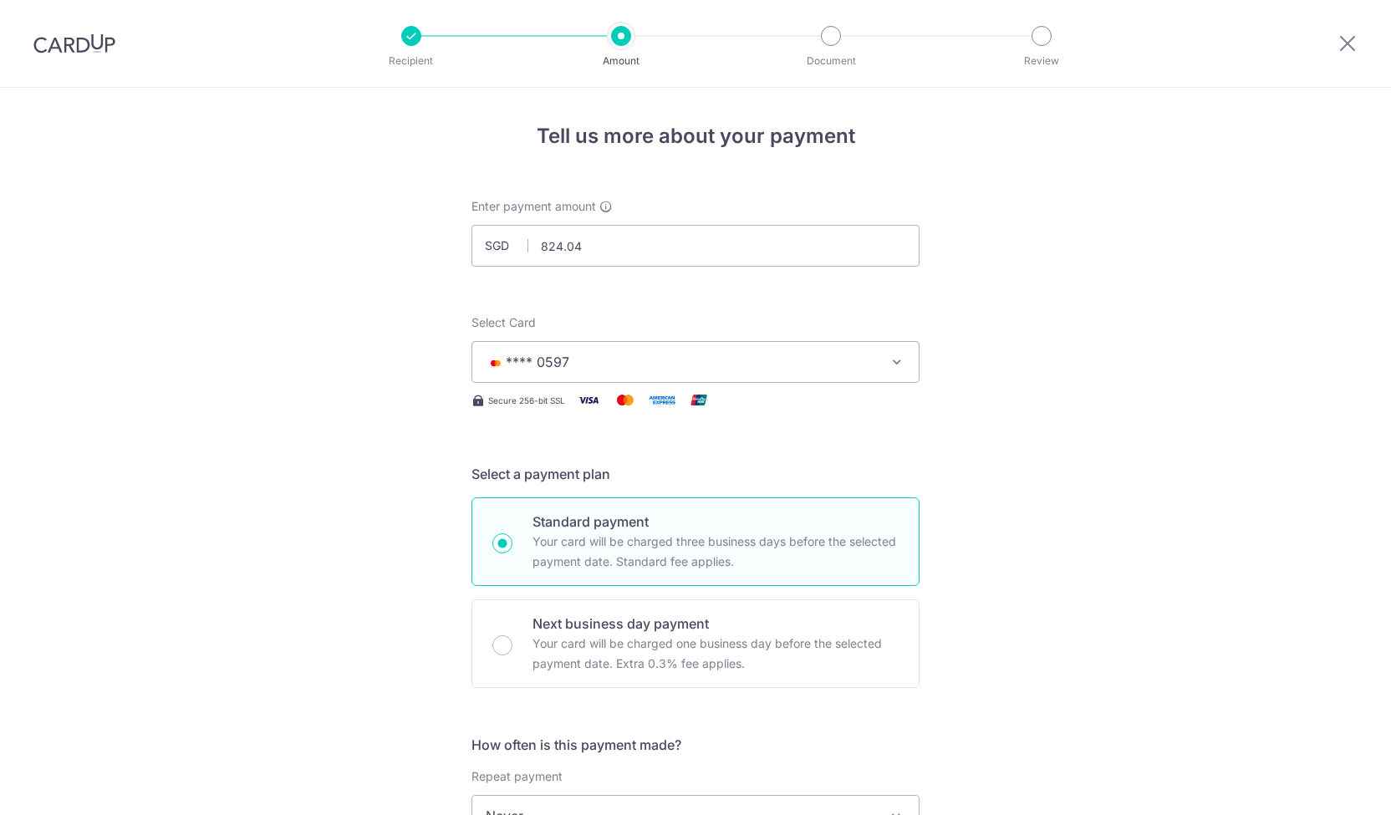
scroll to position [947, 0]
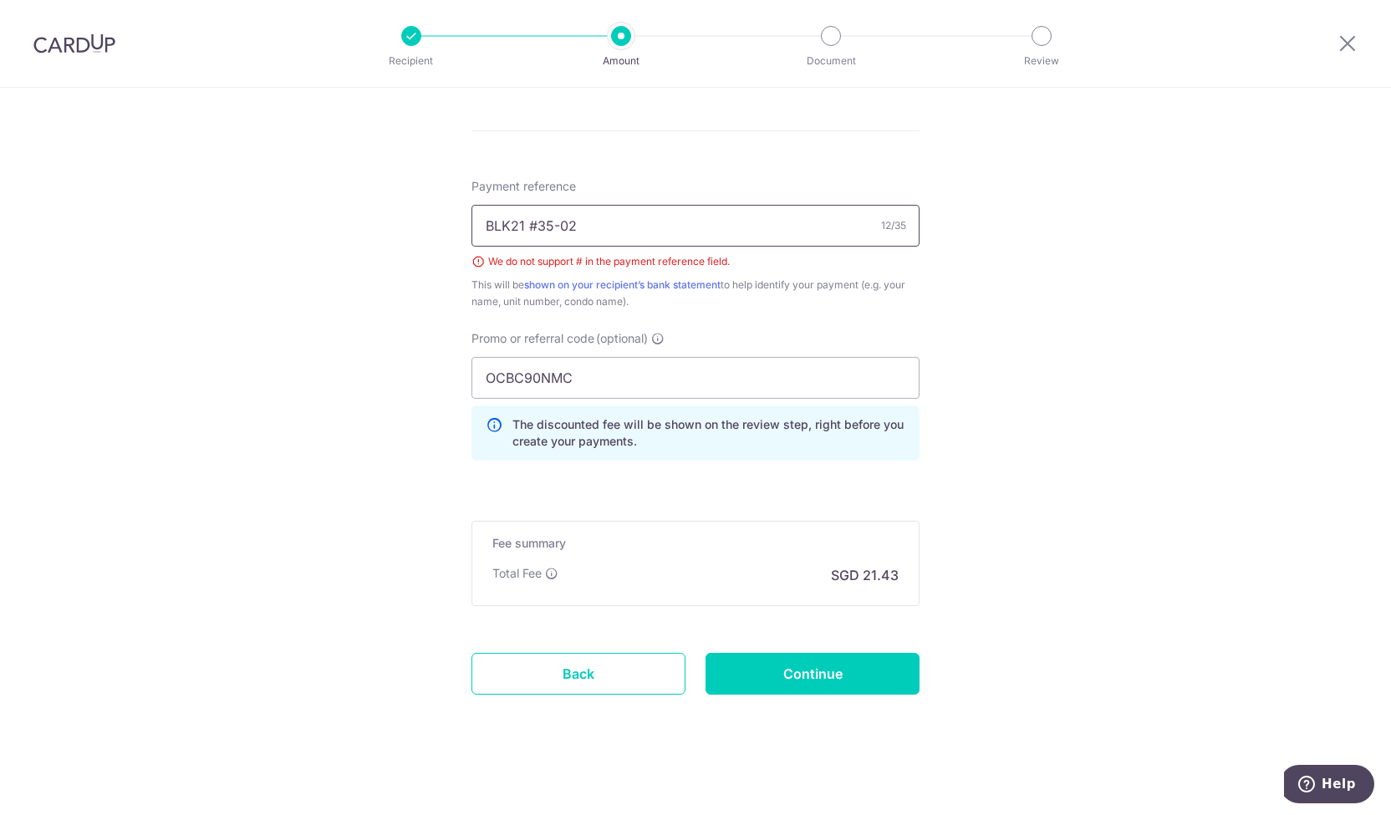
click at [530, 228] on input "BLK21 #35-02" at bounding box center [695, 226] width 448 height 42
type input "BLK21 35-02"
click at [766, 670] on input "Continue" at bounding box center [812, 674] width 214 height 42
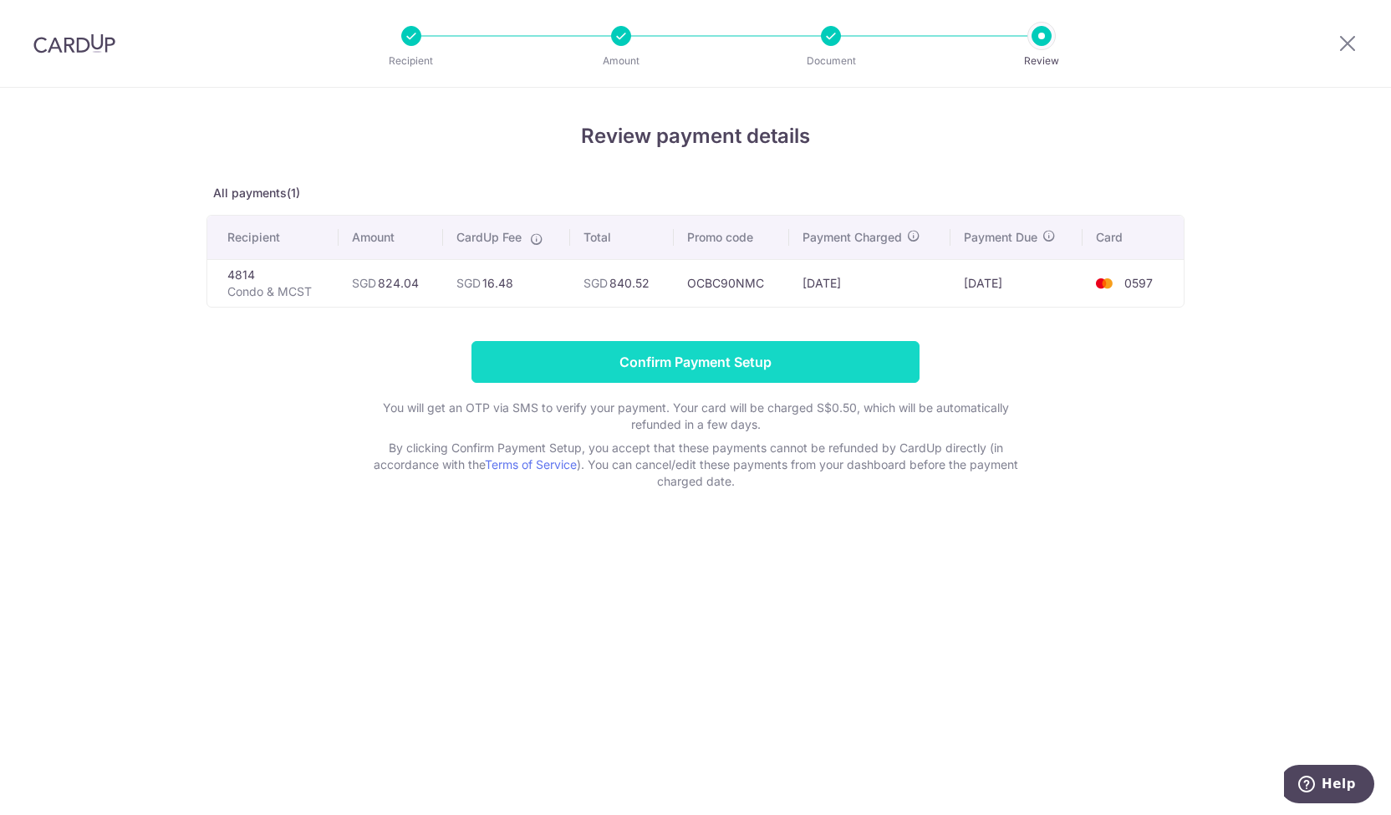
click at [742, 352] on input "Confirm Payment Setup" at bounding box center [695, 362] width 448 height 42
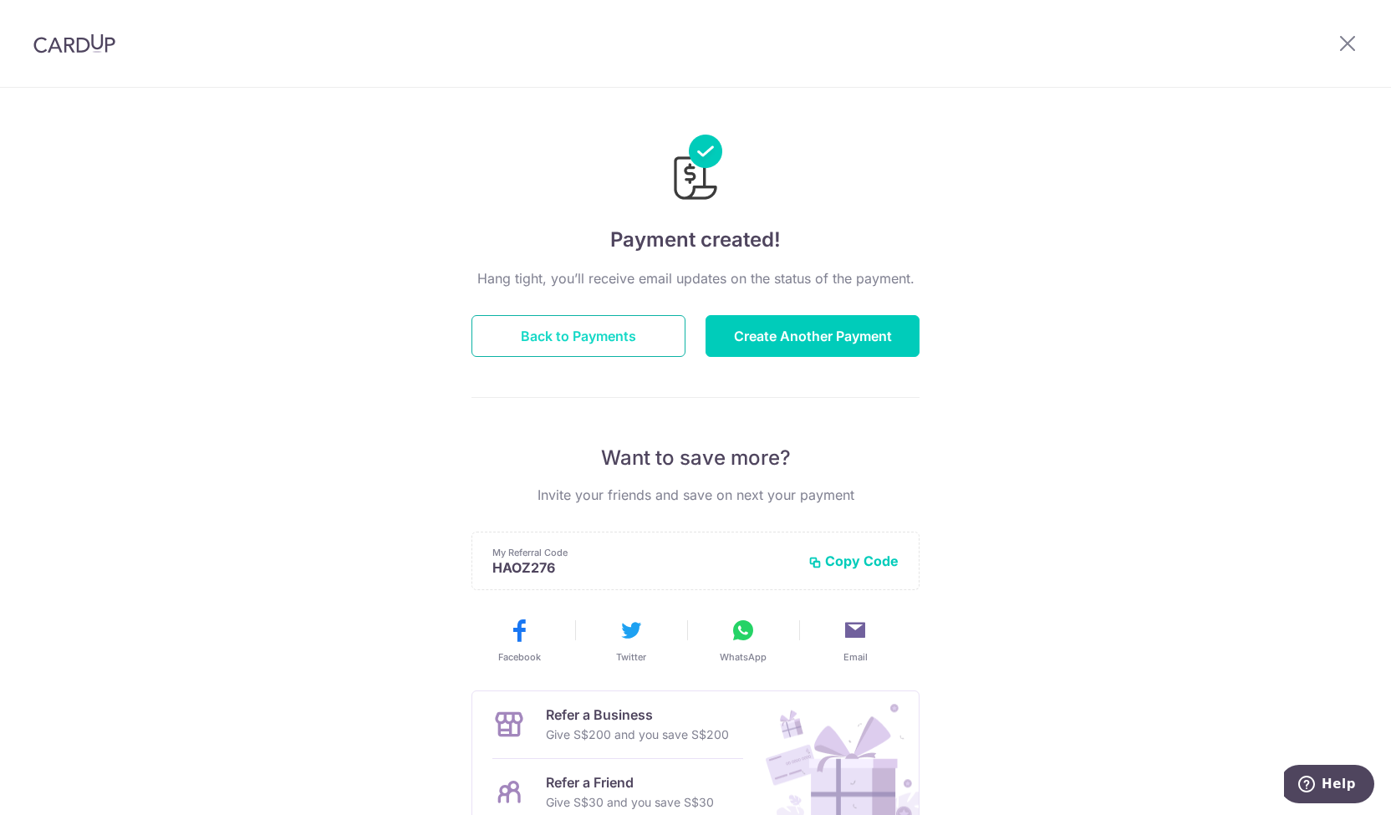
click at [573, 334] on button "Back to Payments" at bounding box center [578, 336] width 214 height 42
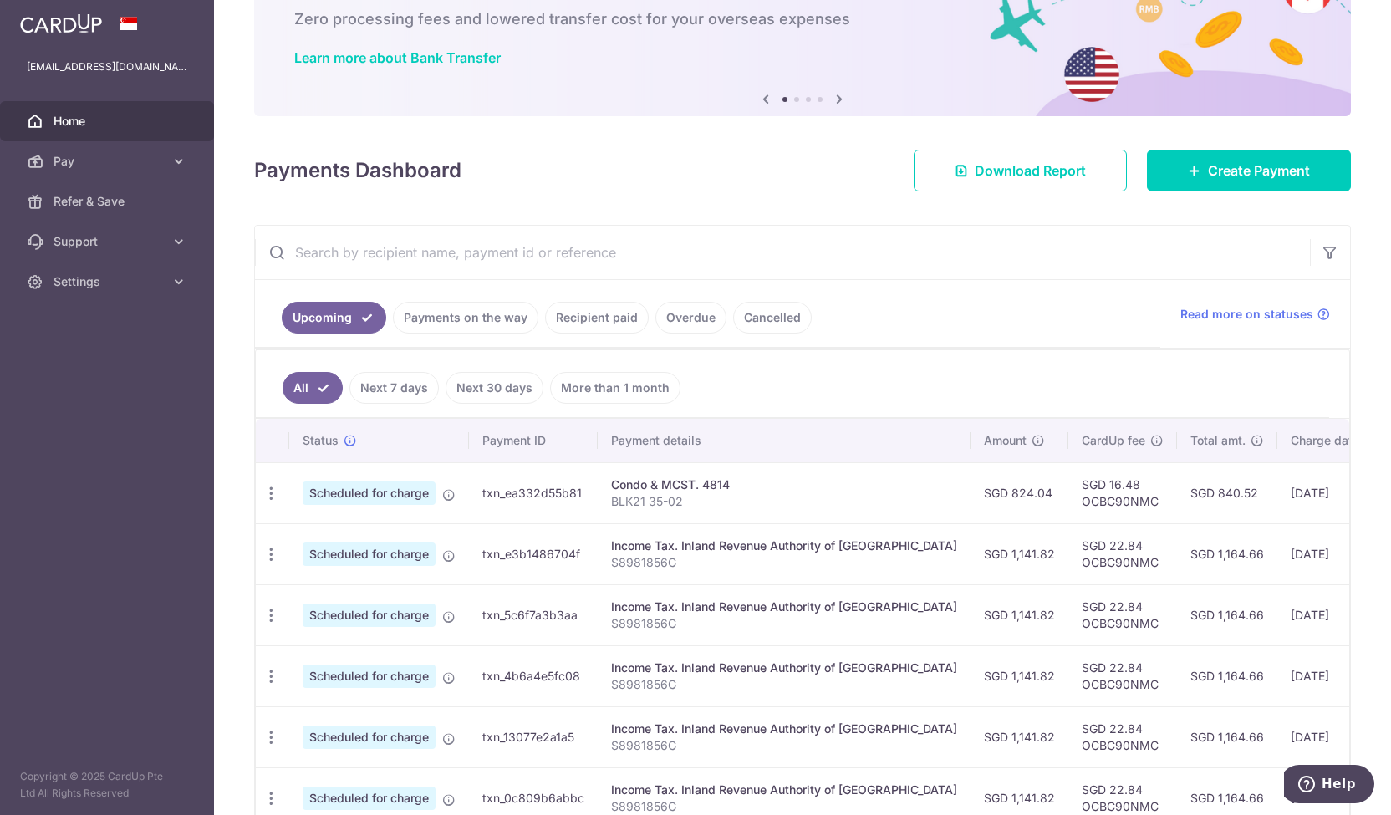
scroll to position [167, 0]
